Goal: Navigation & Orientation: Find specific page/section

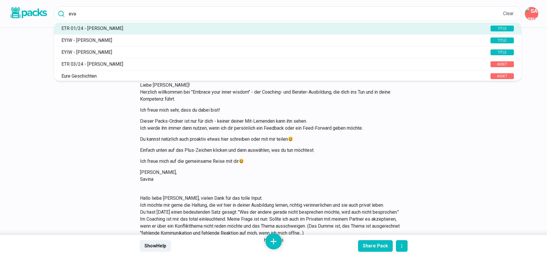
scroll to position [836, 0]
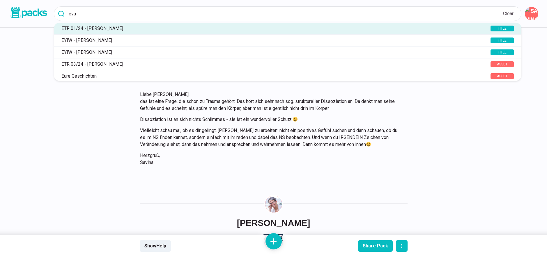
type input "eva"
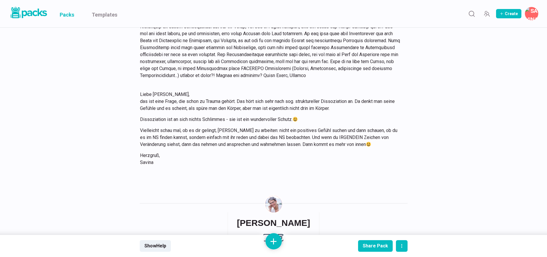
click at [67, 16] on link "Packs" at bounding box center [67, 13] width 15 height 27
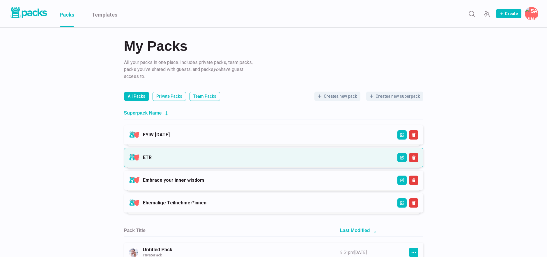
click at [152, 160] on link "ETR" at bounding box center [147, 158] width 9 height 6
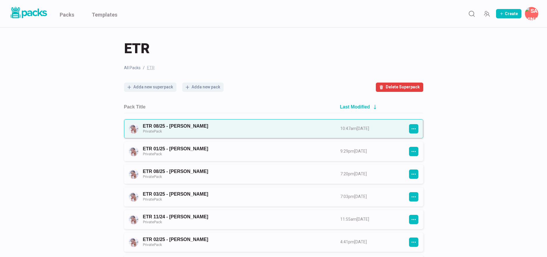
click at [232, 129] on link "ETR 08/25 - [PERSON_NAME] Private Pack" at bounding box center [236, 128] width 187 height 11
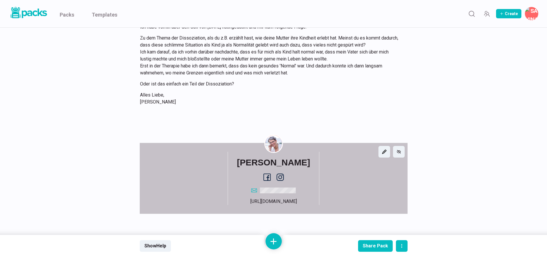
scroll to position [1105, 0]
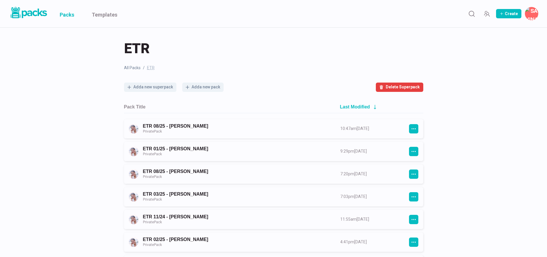
click at [64, 14] on link "Packs" at bounding box center [67, 13] width 15 height 27
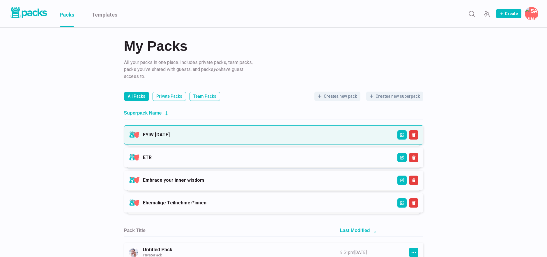
click at [170, 136] on link "EYIW [DATE]" at bounding box center [156, 135] width 27 height 6
